Goal: Task Accomplishment & Management: Complete application form

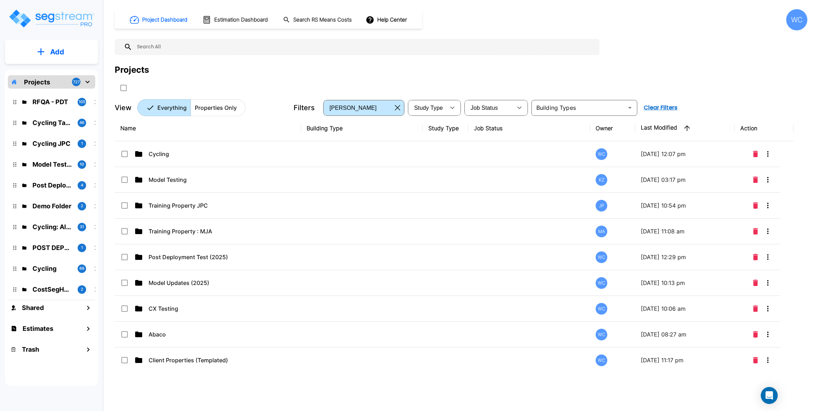
click at [204, 71] on div "Projects" at bounding box center [461, 69] width 692 height 13
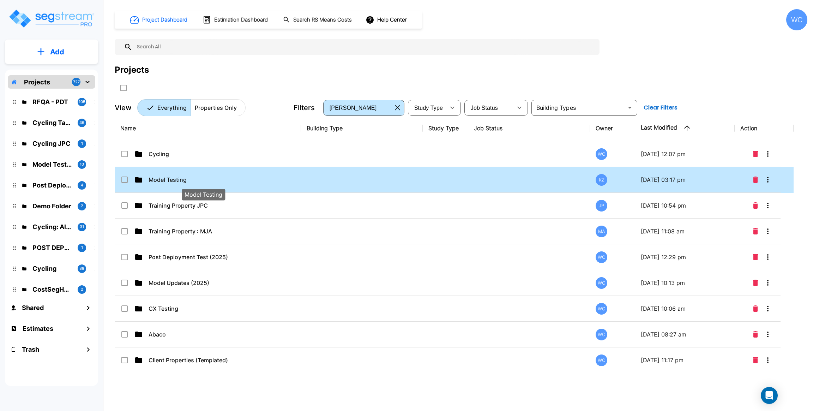
click at [167, 180] on p "Model Testing" at bounding box center [204, 179] width 110 height 8
checkbox input "true"
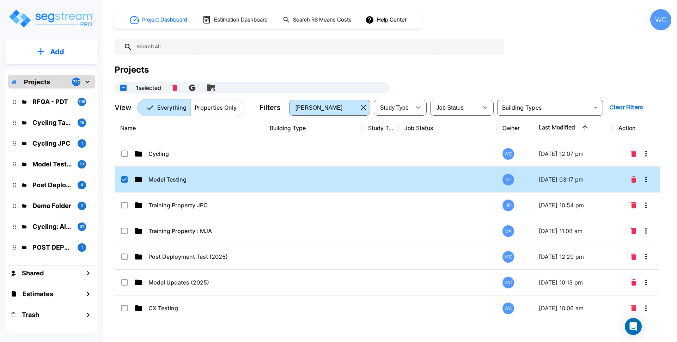
click at [560, 43] on div "Project Dashboard Estimation Dashboard Search RS Means Costs Help Center WC Pro…" at bounding box center [393, 62] width 557 height 107
click at [174, 182] on p "Model Testing" at bounding box center [204, 179] width 110 height 8
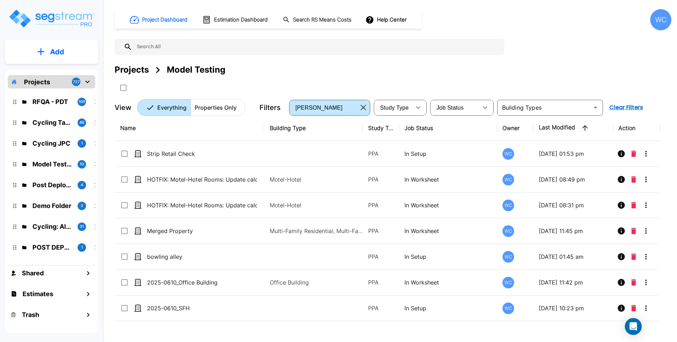
click at [62, 56] on p "Add" at bounding box center [57, 52] width 14 height 11
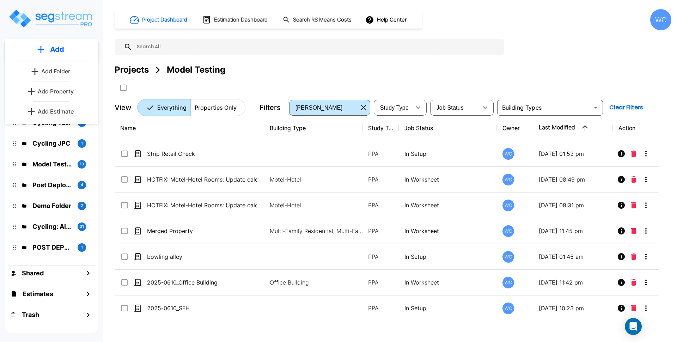
click at [335, 64] on div "Projects Model Testing" at bounding box center [393, 69] width 557 height 13
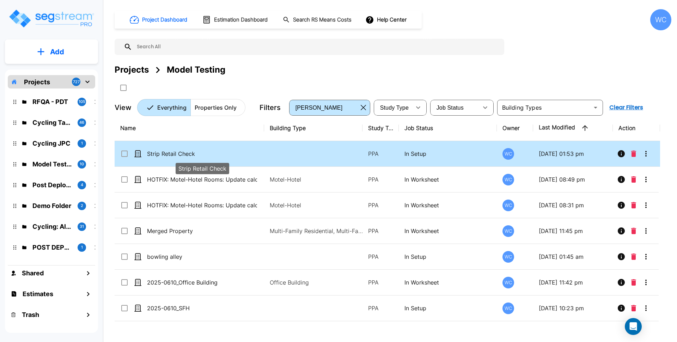
click at [196, 153] on p "Strip Retail Check" at bounding box center [202, 154] width 110 height 8
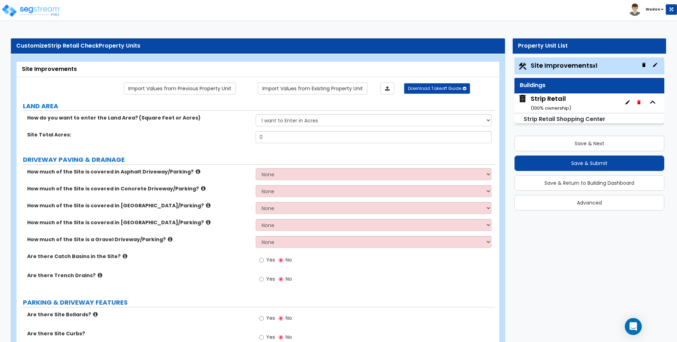
click at [644, 65] on icon "button" at bounding box center [644, 65] width 6 height 6
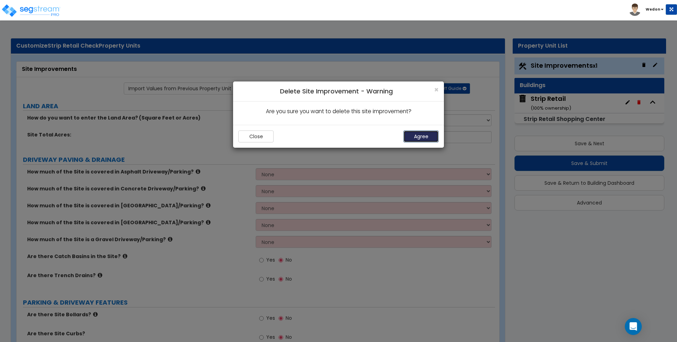
click at [434, 134] on button "Agree" at bounding box center [421, 137] width 35 height 12
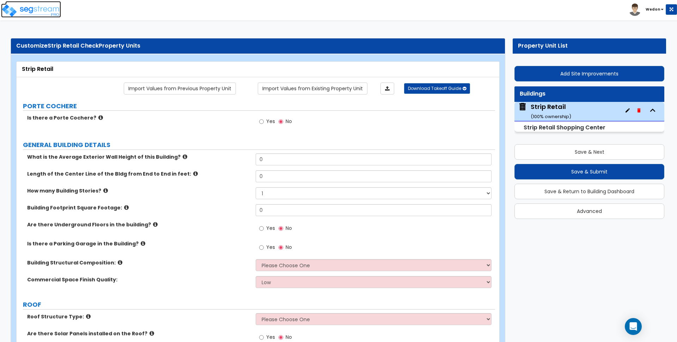
click at [54, 9] on img at bounding box center [31, 11] width 60 height 14
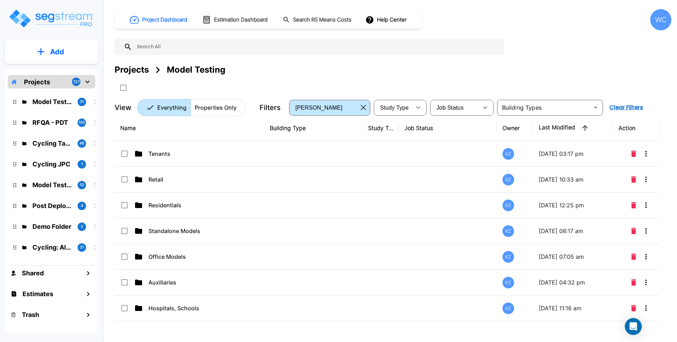
drag, startPoint x: 308, startPoint y: 67, endPoint x: 300, endPoint y: 94, distance: 27.9
click at [308, 67] on div "Projects Model Testing" at bounding box center [393, 69] width 557 height 13
click at [351, 68] on div "Projects Model Testing" at bounding box center [393, 69] width 557 height 13
drag, startPoint x: 230, startPoint y: 67, endPoint x: 111, endPoint y: 79, distance: 119.8
click at [111, 79] on div "Project Dashboard Estimation Dashboard Search RS Means Costs Help Center WC Pro…" at bounding box center [393, 171] width 568 height 342
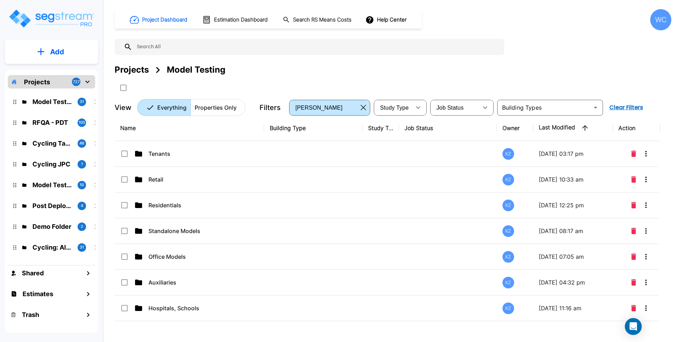
click at [102, 54] on div "Add Projects 727 Model Testing 31 RFQA - PDT 105 Cycling Tasks 46 Cycling JPC 1…" at bounding box center [51, 169] width 103 height 338
click at [84, 56] on button "Add" at bounding box center [51, 52] width 93 height 20
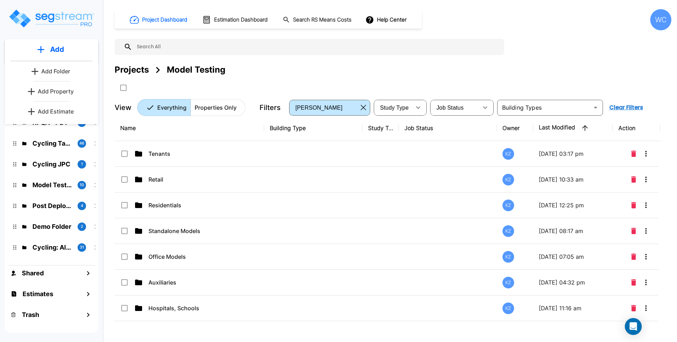
click at [308, 79] on div "Projects Model Testing" at bounding box center [393, 78] width 557 height 30
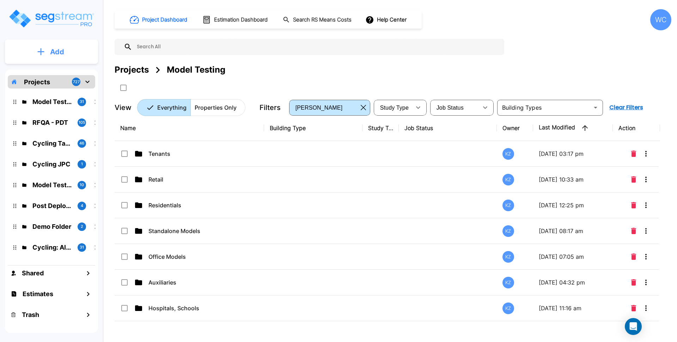
click at [40, 49] on icon "mailbox folders" at bounding box center [40, 51] width 7 height 7
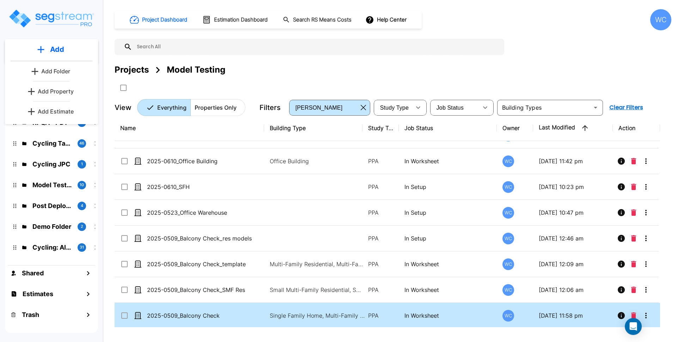
scroll to position [612, 0]
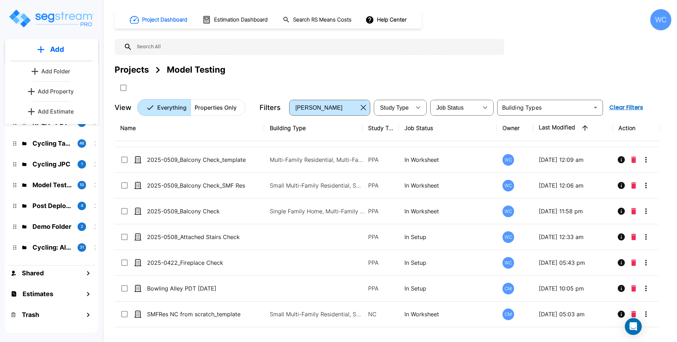
click at [50, 91] on p "Add Property" at bounding box center [56, 91] width 36 height 8
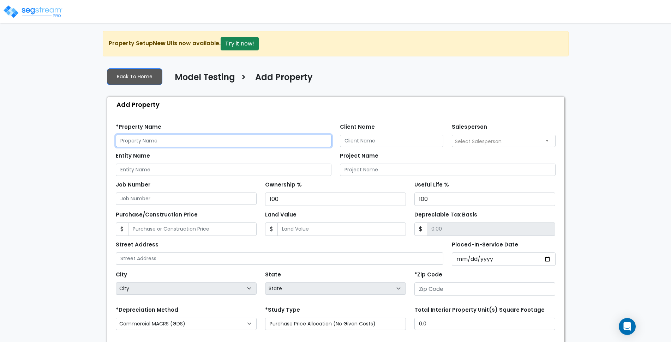
click at [243, 141] on input "text" at bounding box center [224, 141] width 216 height 12
type input "Loading dock"
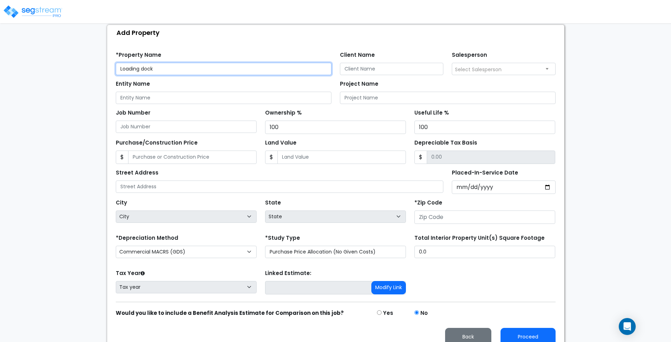
scroll to position [82, 0]
